Goal: Task Accomplishment & Management: Manage account settings

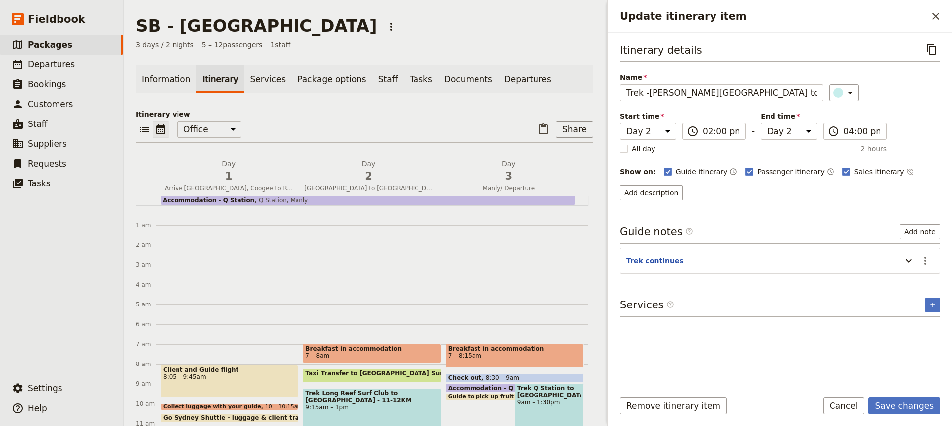
select select "2"
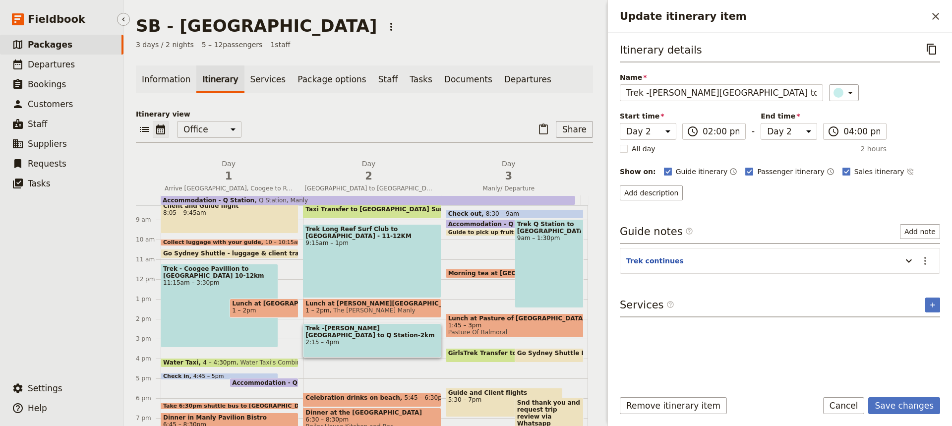
click at [49, 45] on span "Packages" at bounding box center [50, 45] width 45 height 10
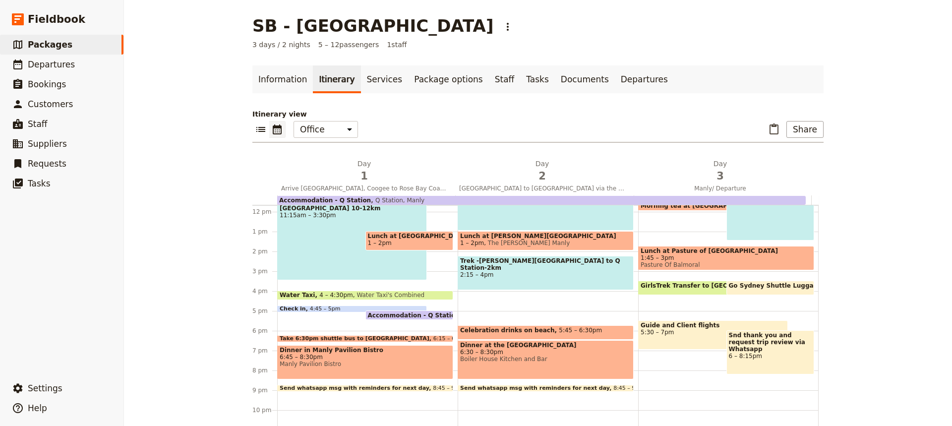
scroll to position [233, 0]
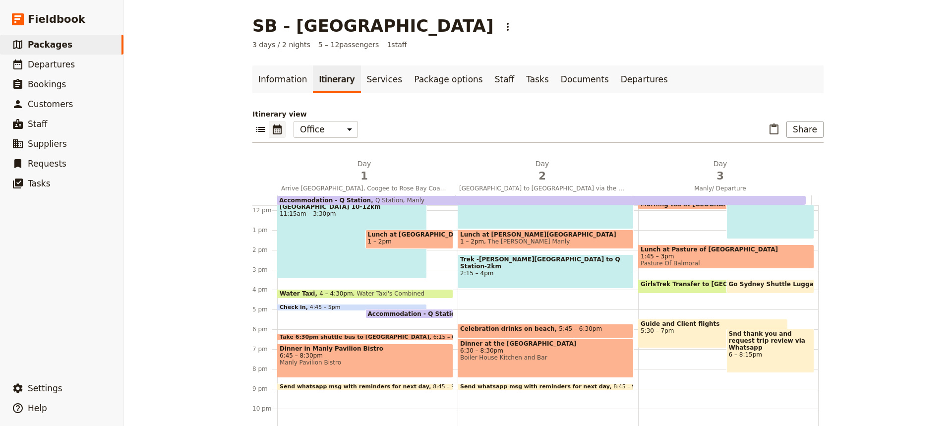
click at [681, 288] on div "GirlsTrek Transfer to [GEOGRAPHIC_DATA] 3:30 – 4:15pm" at bounding box center [713, 286] width 150 height 14
select select "3"
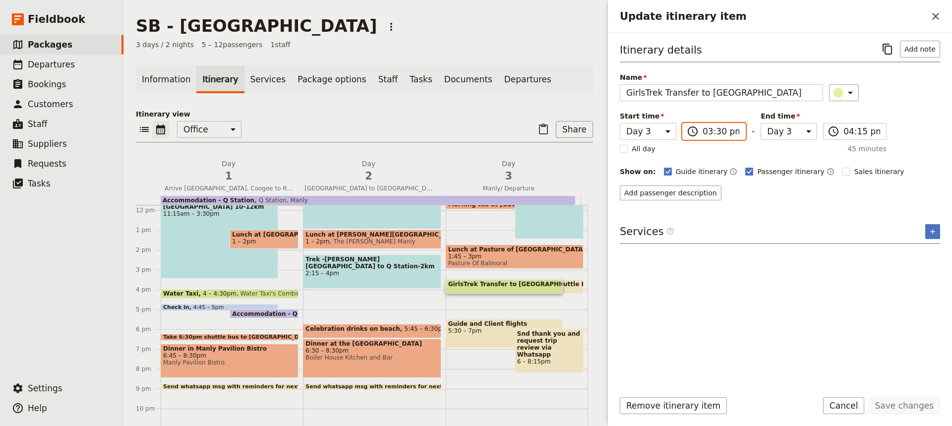
click at [716, 134] on input "03:30 pm" at bounding box center [721, 131] width 37 height 12
click at [836, 318] on div "Itinerary details ​ Add note Name GirlsTrek Transfer to [GEOGRAPHIC_DATA] ​ Sta…" at bounding box center [780, 211] width 320 height 341
click at [371, 334] on span at bounding box center [371, 336] width 137 height 4
select select "2"
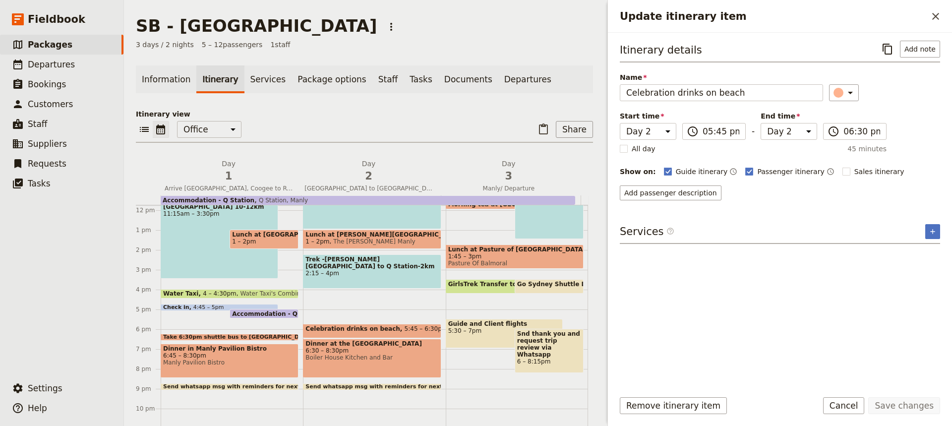
click at [372, 331] on span "Celebration drinks on beach" at bounding box center [354, 328] width 99 height 7
select select "2"
click at [372, 331] on span "Celebration drinks on beach" at bounding box center [354, 328] width 99 height 7
select select "2"
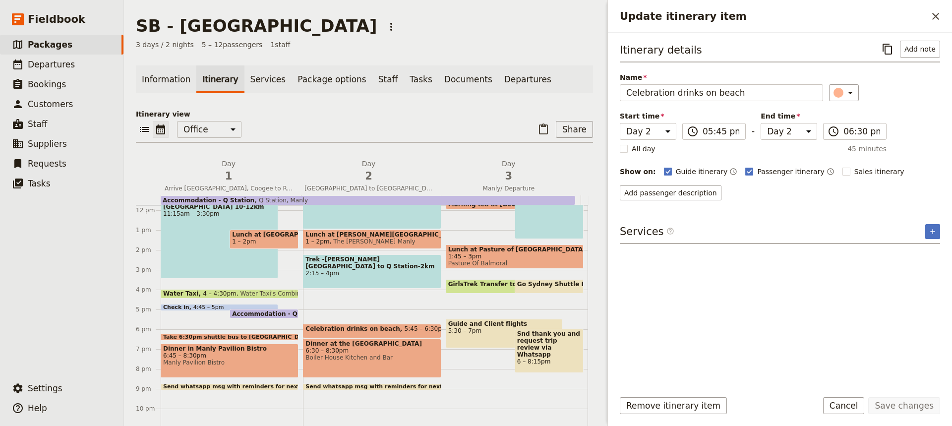
select select "2"
click at [912, 50] on button "Add note" at bounding box center [920, 49] width 40 height 17
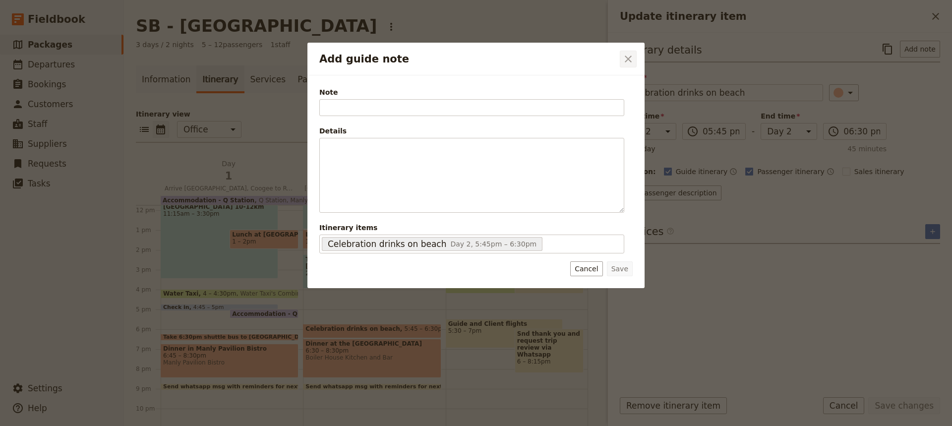
click at [630, 57] on icon "Close dialog" at bounding box center [628, 59] width 7 height 7
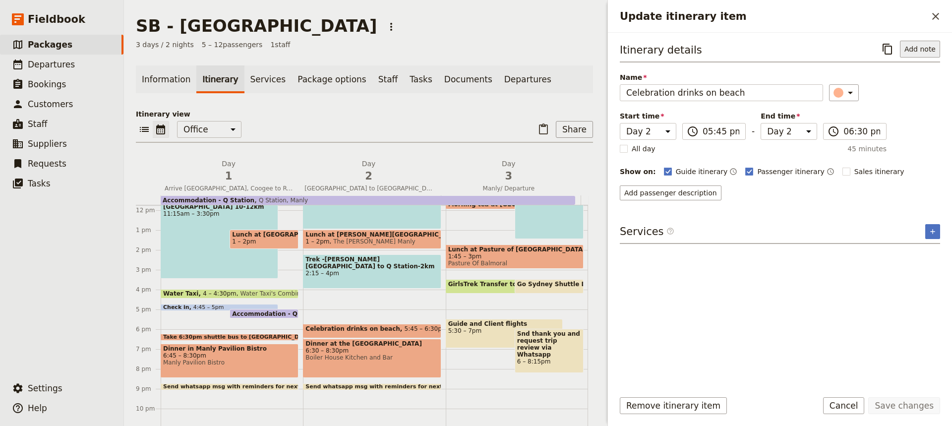
click at [916, 51] on button "Add note" at bounding box center [920, 49] width 40 height 17
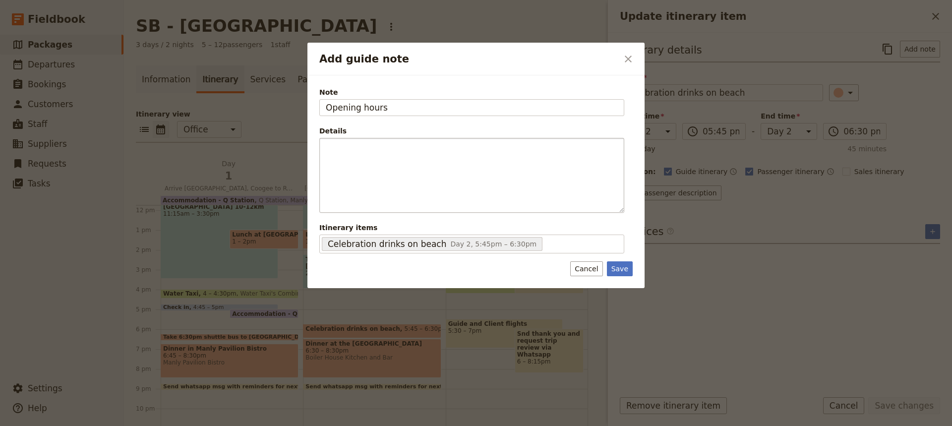
type input "Opening hours"
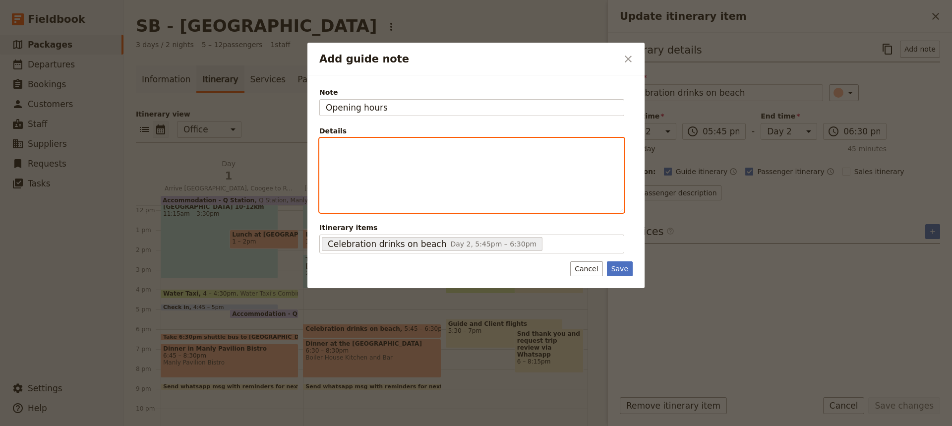
click at [325, 145] on div "Add guide note" at bounding box center [472, 175] width 304 height 74
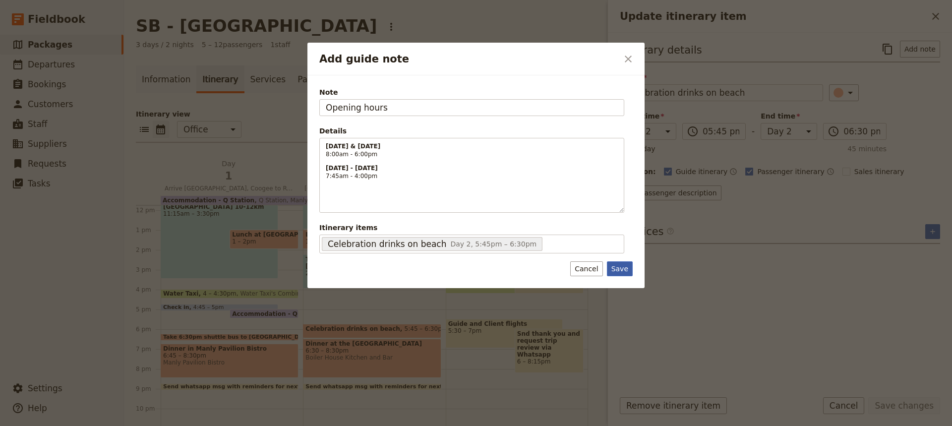
click at [618, 269] on button "Save" at bounding box center [620, 268] width 26 height 15
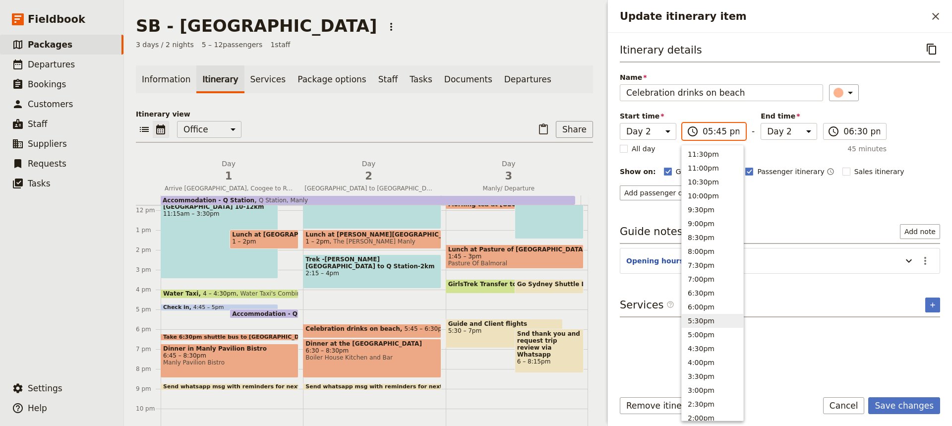
click at [717, 131] on input "05:45 pm" at bounding box center [721, 131] width 37 height 12
click at [694, 348] on button "4:30pm" at bounding box center [712, 349] width 61 height 14
type input "04:30 pm"
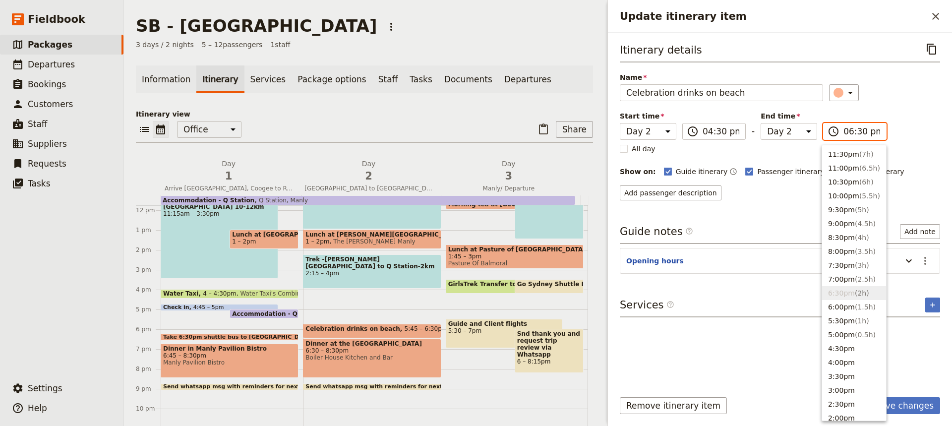
click at [853, 132] on input "06:30 pm" at bounding box center [862, 131] width 37 height 12
click at [835, 320] on button "5:30pm ( 1h )" at bounding box center [854, 321] width 64 height 14
type input "05:30 pm"
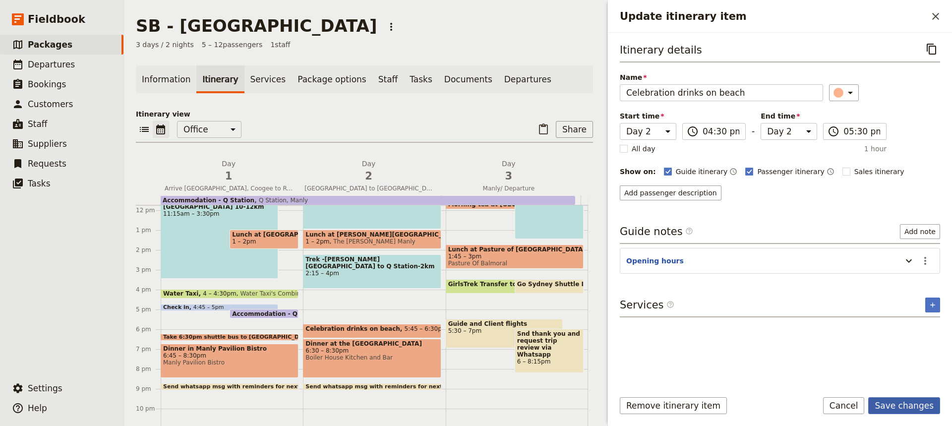
click at [897, 406] on button "Save changes" at bounding box center [904, 405] width 72 height 17
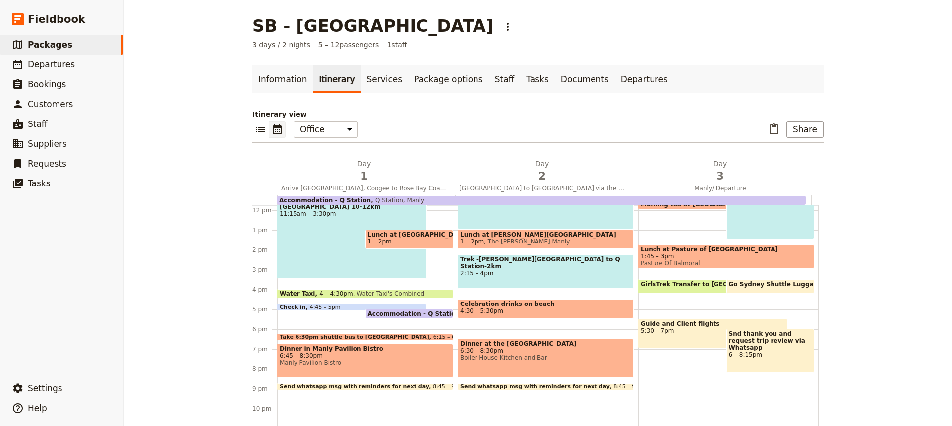
click at [510, 303] on span "Celebration drinks on beach" at bounding box center [545, 304] width 171 height 7
select select "2"
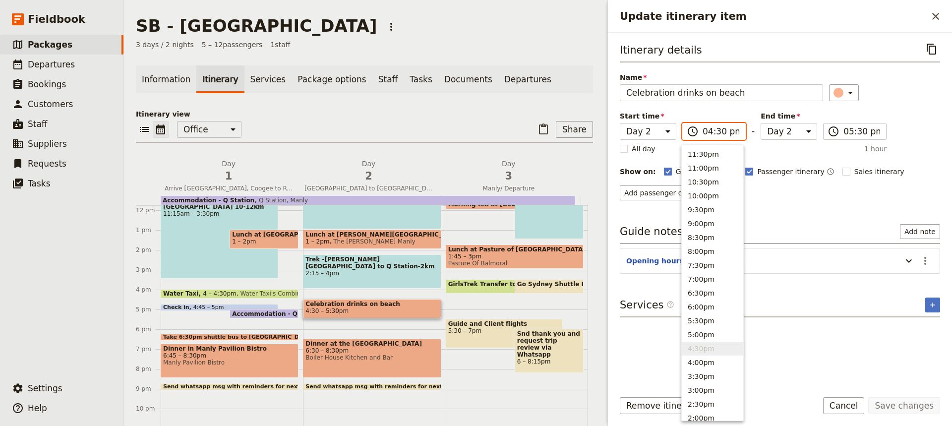
click at [716, 132] on input "04:30 pm" at bounding box center [721, 131] width 37 height 12
type input "04:15 pm"
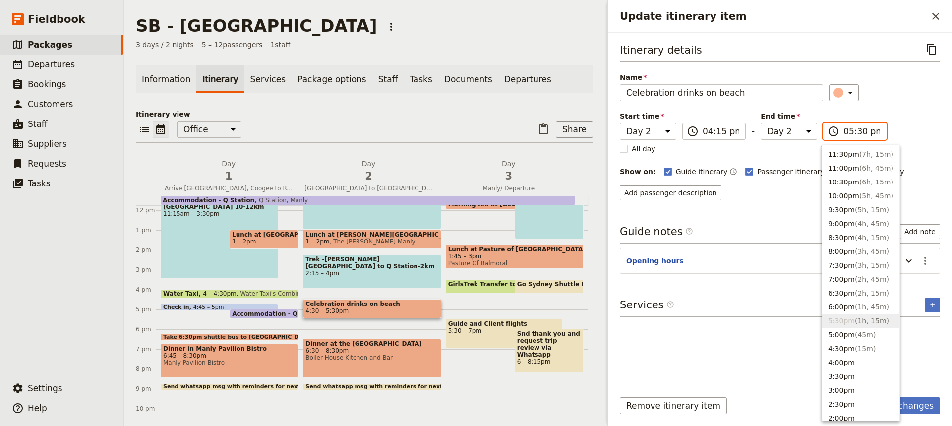
click at [854, 131] on input "05:30 pm" at bounding box center [862, 131] width 37 height 12
type input "05:15 pm"
click at [918, 130] on div "Itinerary details ​ Name Celebration drinks on beach ​ Start time Day 1 Day 2 D…" at bounding box center [780, 121] width 320 height 160
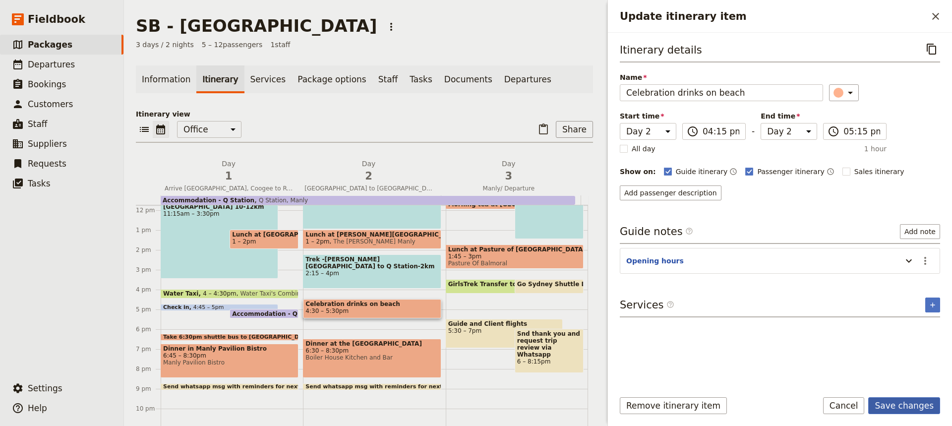
click at [898, 407] on button "Save changes" at bounding box center [904, 405] width 72 height 17
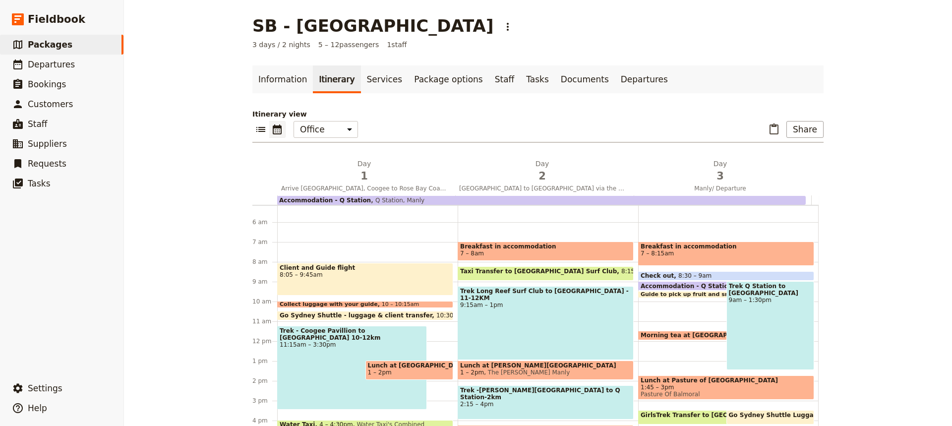
scroll to position [106, 0]
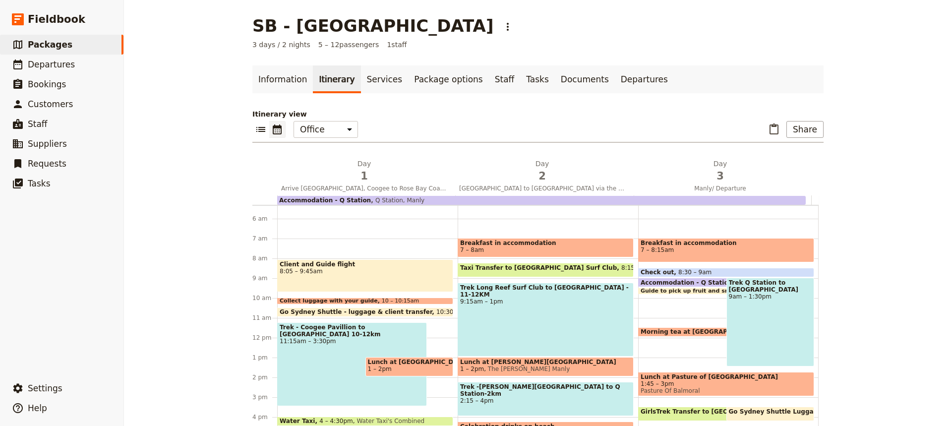
click at [684, 247] on span "7 – 8:15am" at bounding box center [726, 249] width 171 height 7
select select "3"
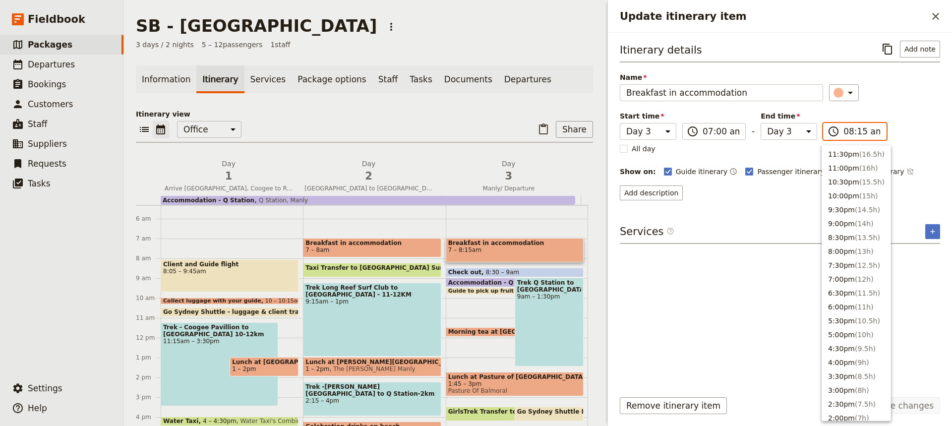
click at [856, 130] on input "08:15 am" at bounding box center [862, 131] width 37 height 12
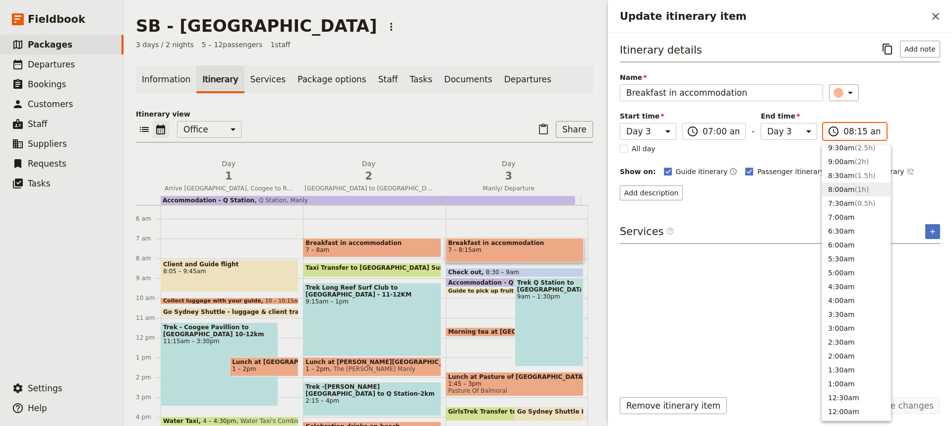
scroll to position [391, 0]
click at [836, 192] on button "8:00am ( 1h )" at bounding box center [856, 193] width 68 height 14
type input "08:00 am"
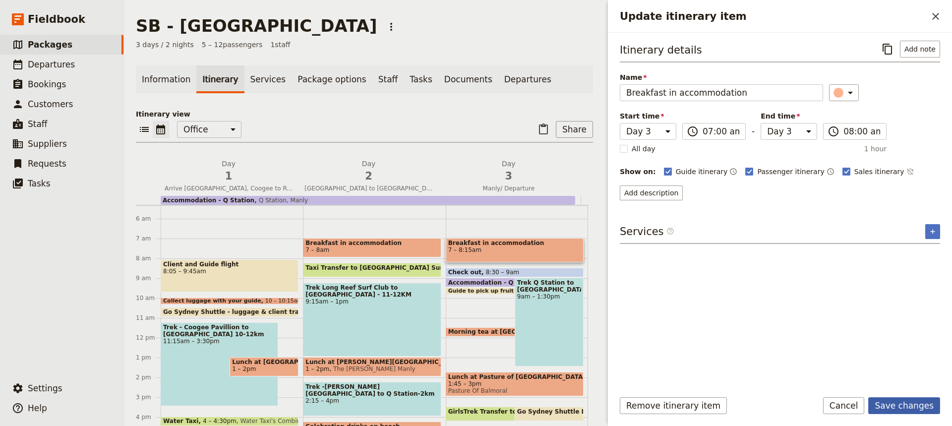
click at [895, 411] on button "Save changes" at bounding box center [904, 405] width 72 height 17
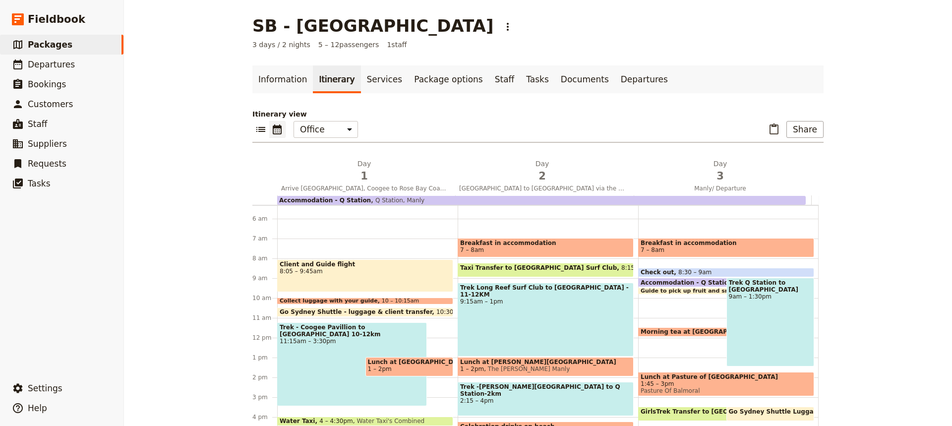
click at [695, 281] on span "Accommodation - Q Station" at bounding box center [689, 282] width 96 height 6
select select "3"
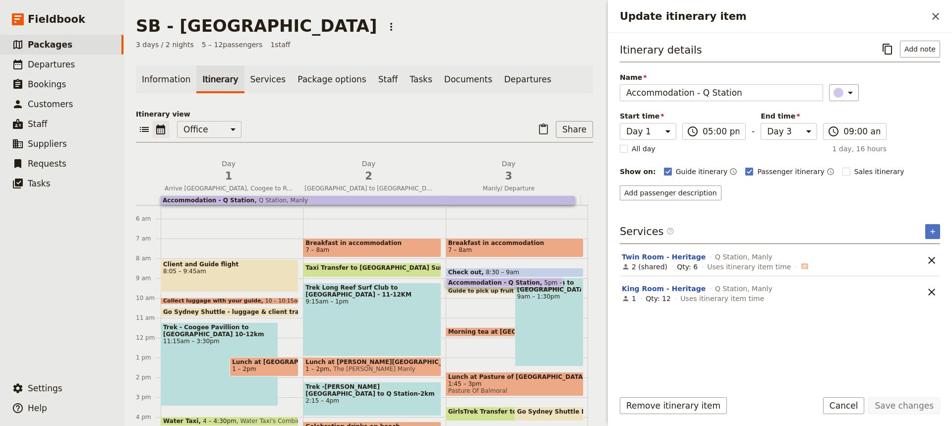
click at [462, 308] on div "Breakfast in accommodation 7 – 8am Check out 8:30 – 9am Accommodation - Q Stati…" at bounding box center [517, 338] width 142 height 476
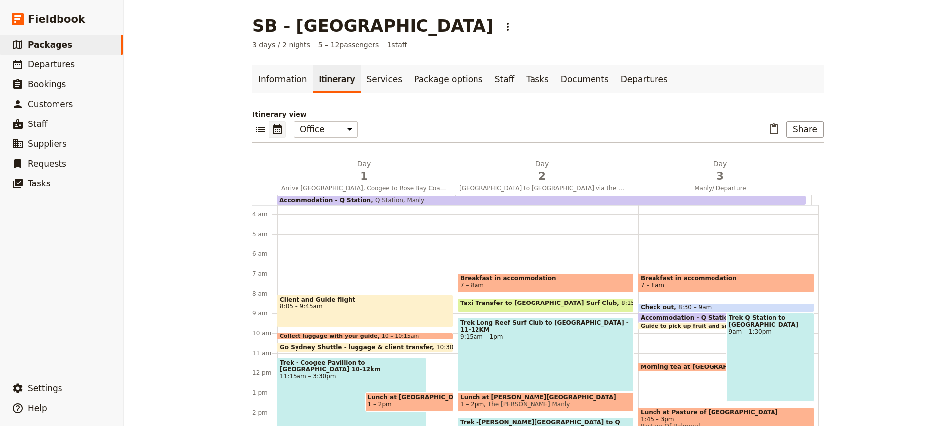
scroll to position [131, 0]
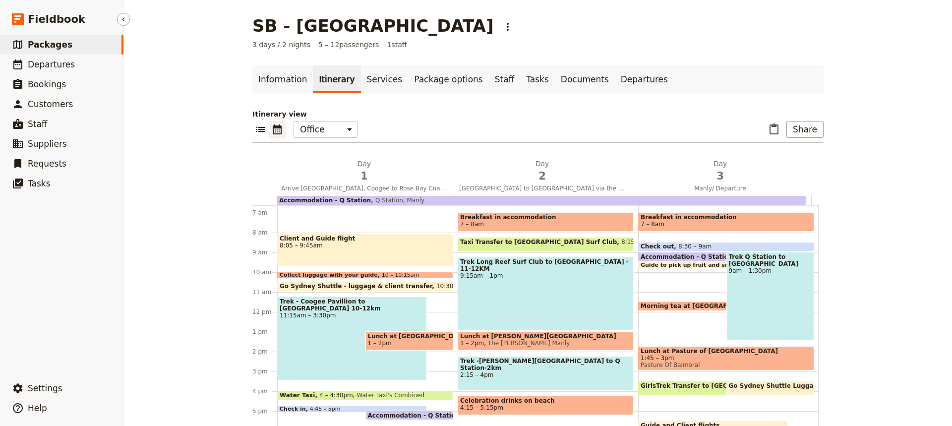
click at [48, 45] on span "Packages" at bounding box center [50, 45] width 45 height 10
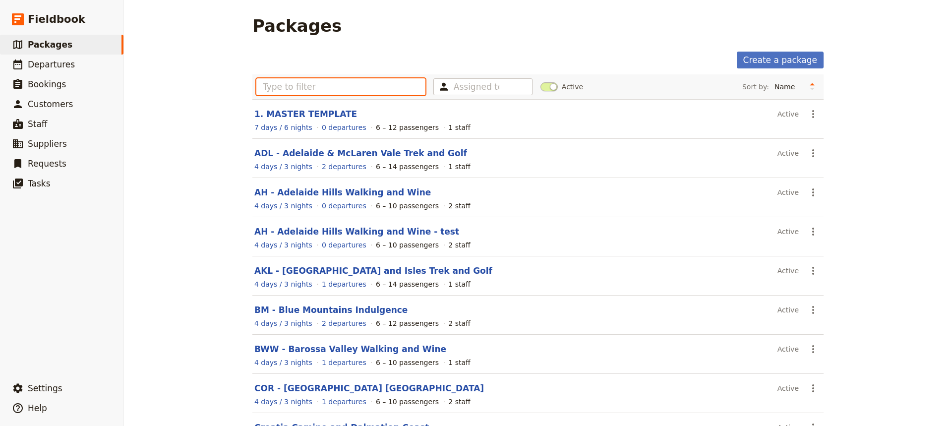
click at [267, 88] on input "text" at bounding box center [340, 86] width 169 height 17
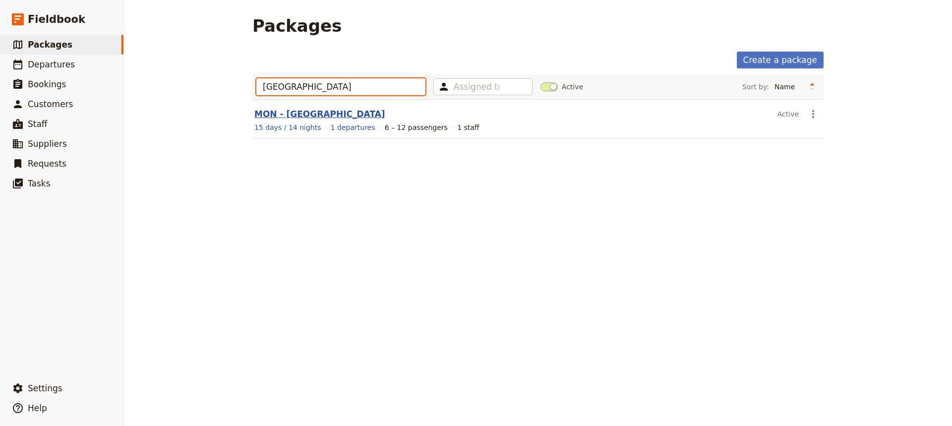
type input "[GEOGRAPHIC_DATA]"
click at [298, 117] on link "MON - [GEOGRAPHIC_DATA]" at bounding box center [319, 114] width 131 height 10
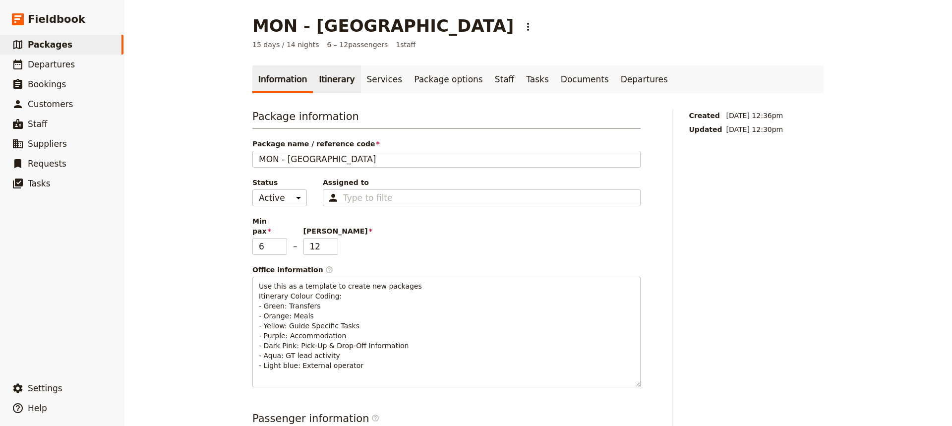
click at [326, 78] on link "Itinerary" at bounding box center [337, 79] width 48 height 28
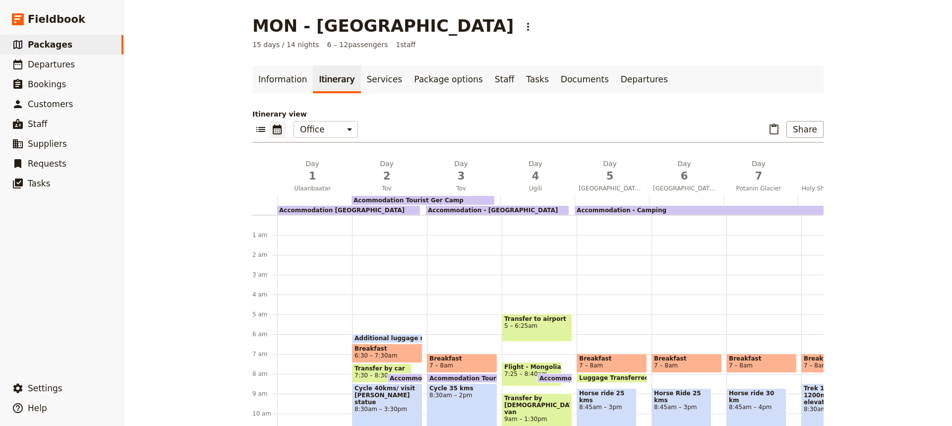
scroll to position [60, 0]
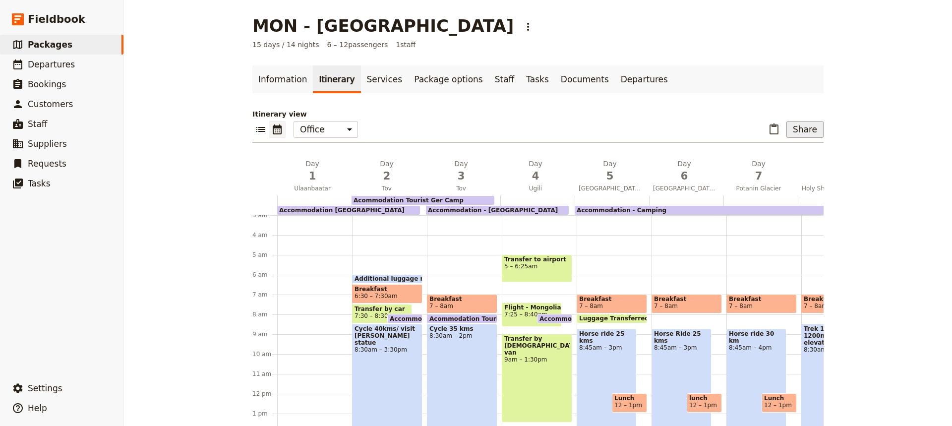
click at [802, 131] on button "Share" at bounding box center [804, 129] width 37 height 17
click at [781, 180] on span "Sales Brochure" at bounding box center [772, 179] width 52 height 10
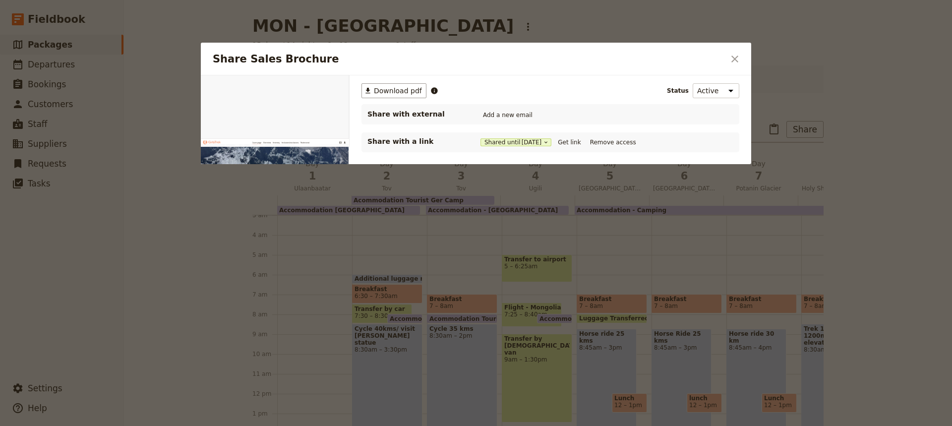
scroll to position [0, 0]
click at [579, 143] on button "Get link" at bounding box center [569, 142] width 28 height 11
click at [576, 141] on button "Get link" at bounding box center [569, 142] width 28 height 11
